Goal: Check status

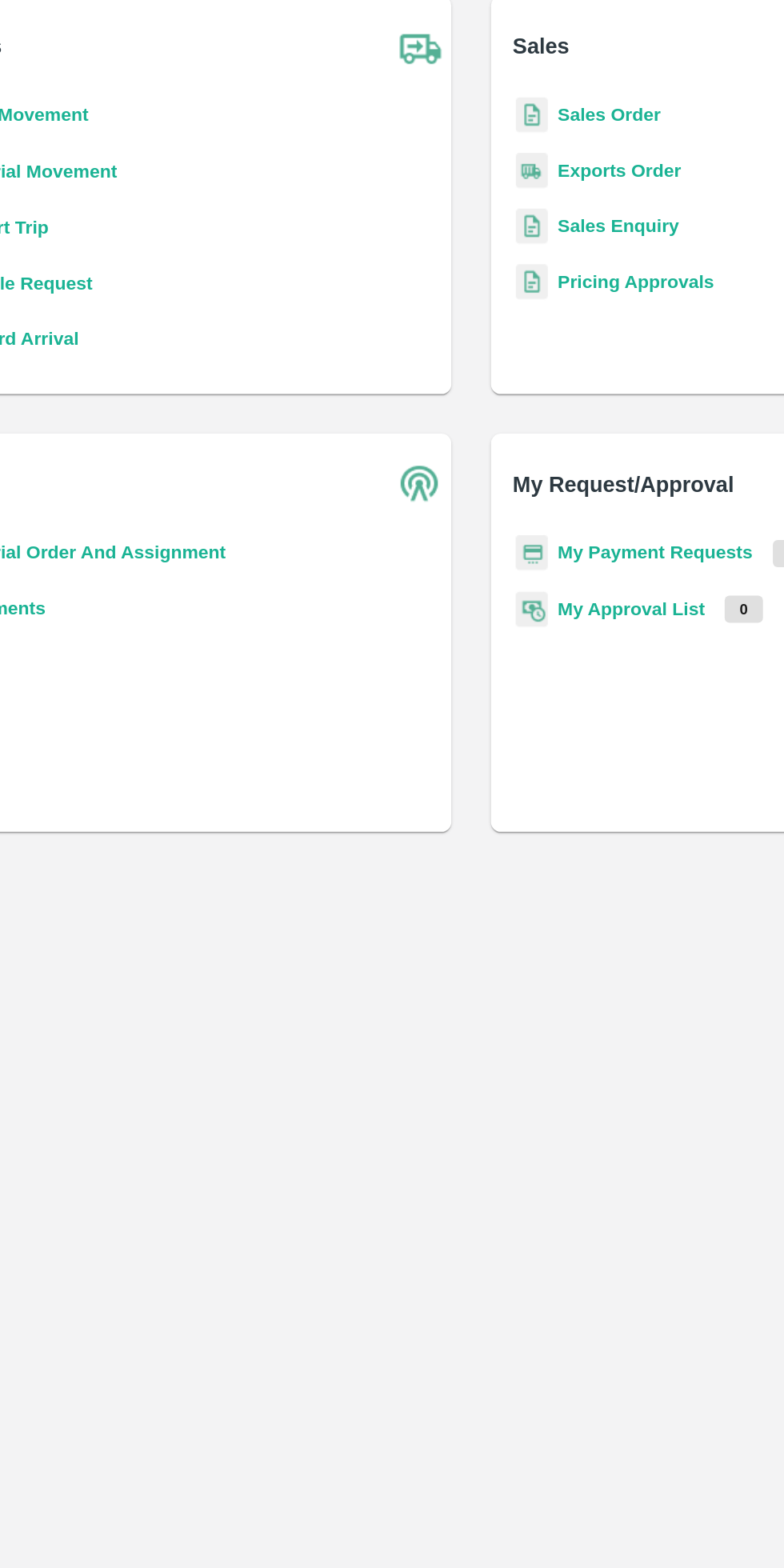
click at [523, 775] on b "My Approval List" at bounding box center [495, 779] width 95 height 13
click at [523, 741] on b "My Payment Requests" at bounding box center [510, 742] width 126 height 13
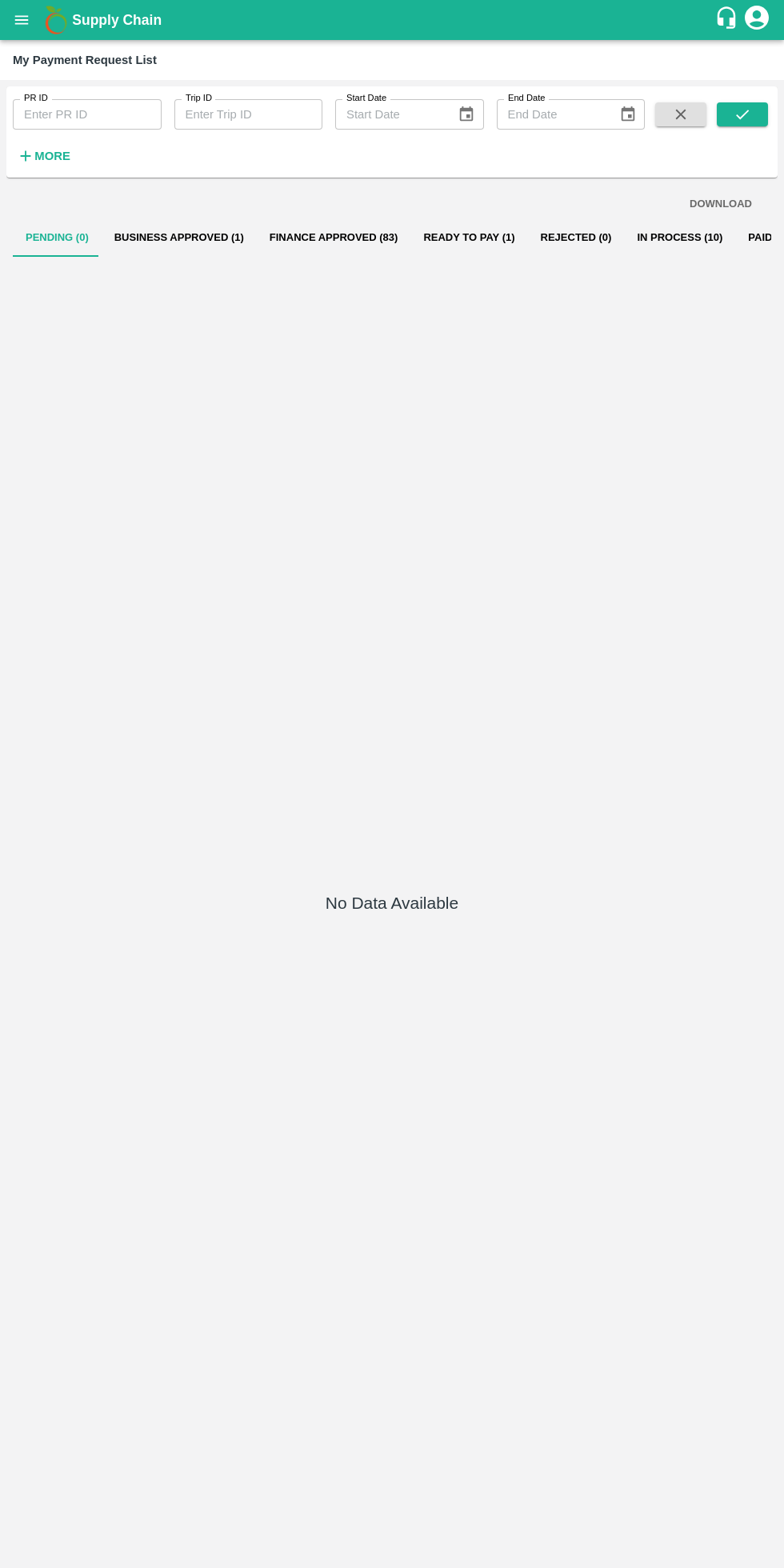
click at [429, 237] on button "Ready To Pay (1)" at bounding box center [469, 238] width 116 height 39
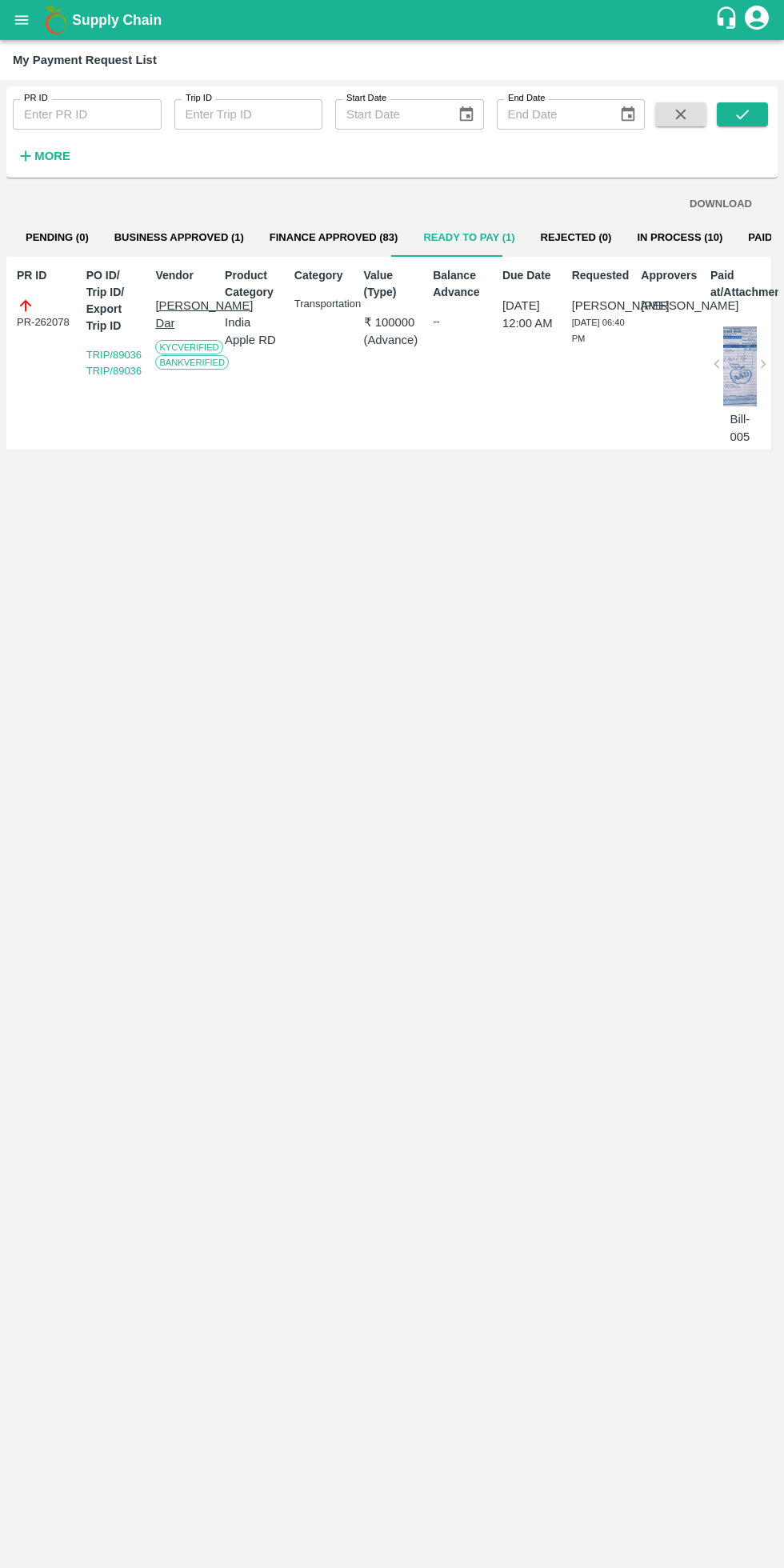
click at [158, 232] on button "Business Approved (1)" at bounding box center [180, 238] width 155 height 39
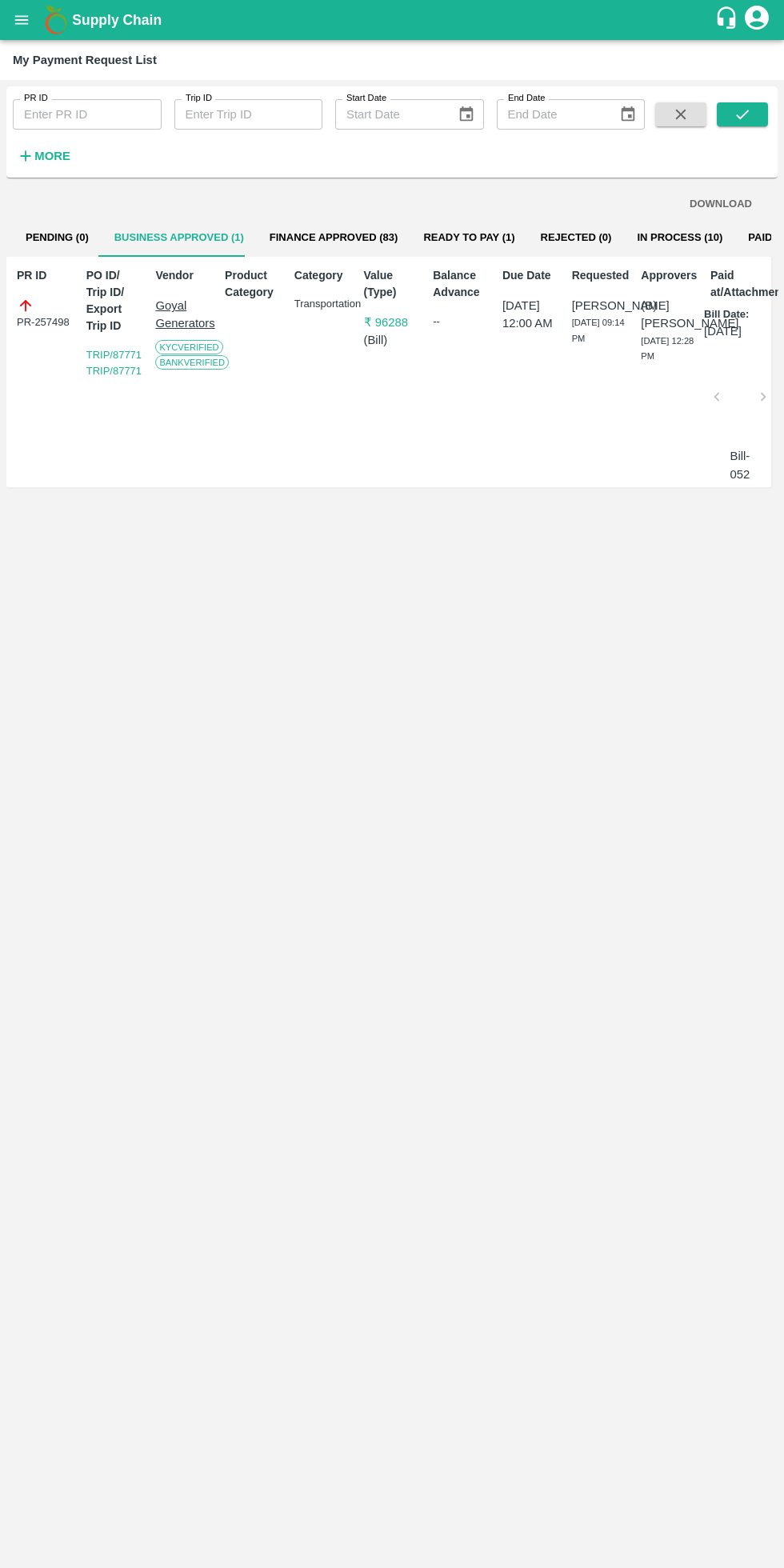
click at [315, 237] on button "Finance Approved (83)" at bounding box center [334, 238] width 154 height 39
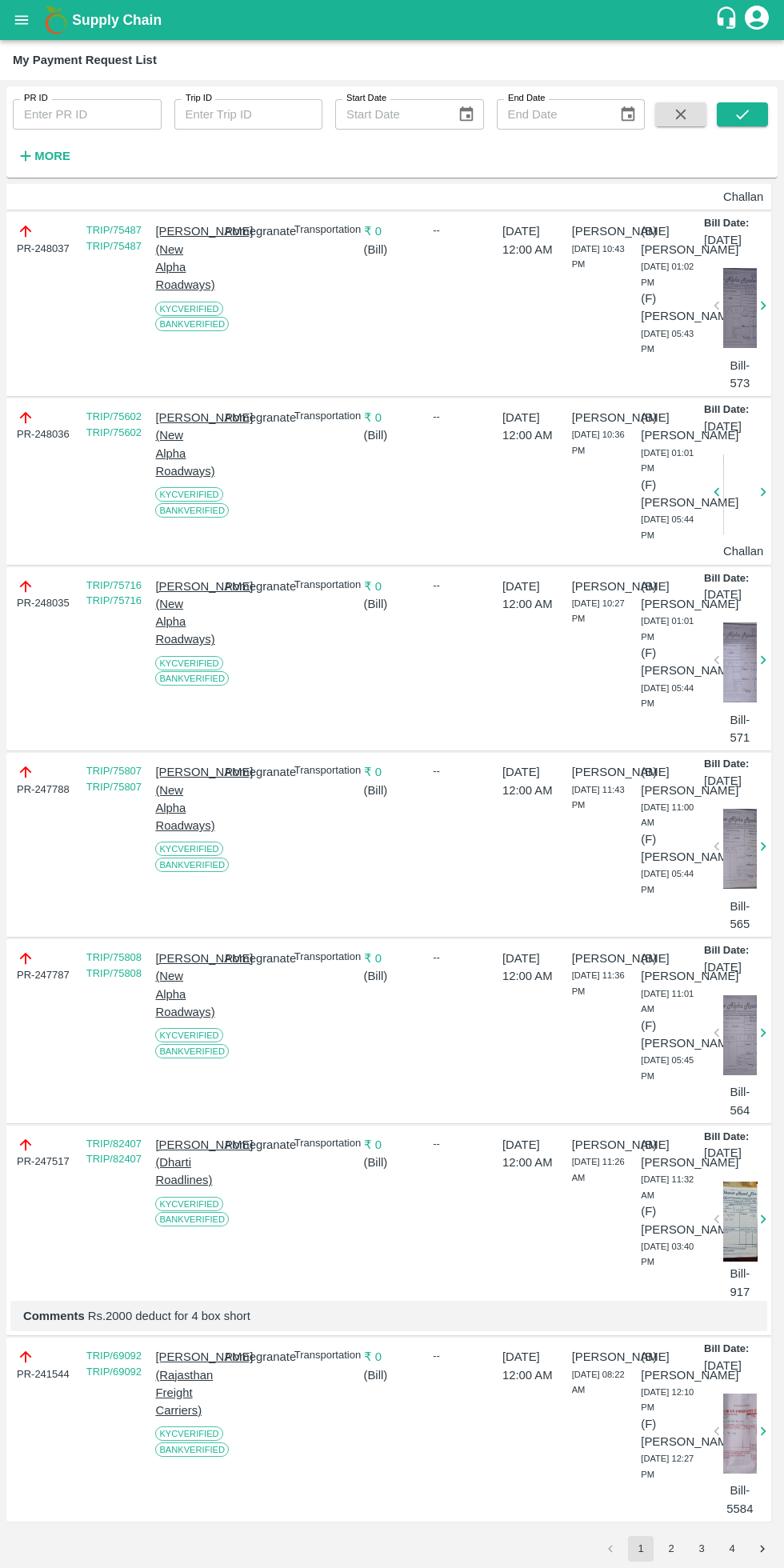
scroll to position [3607, 0]
